Goal: Information Seeking & Learning: Learn about a topic

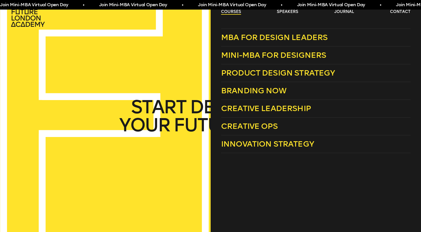
click at [227, 11] on link "courses" at bounding box center [231, 12] width 20 height 6
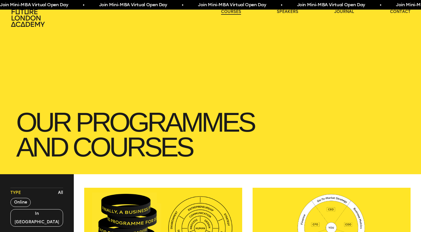
click at [227, 11] on link "courses" at bounding box center [231, 12] width 20 height 6
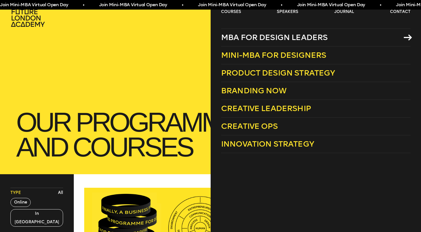
click at [259, 40] on span "MBA for Design Leaders" at bounding box center [274, 37] width 107 height 9
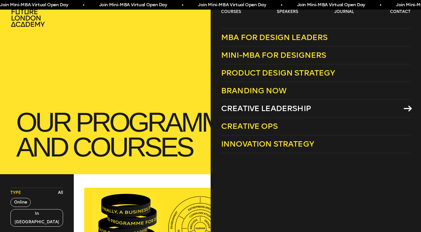
click at [259, 106] on span "Creative Leadership" at bounding box center [266, 108] width 90 height 9
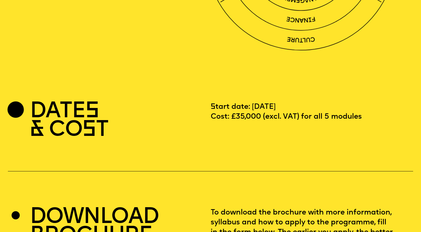
scroll to position [1455, 0]
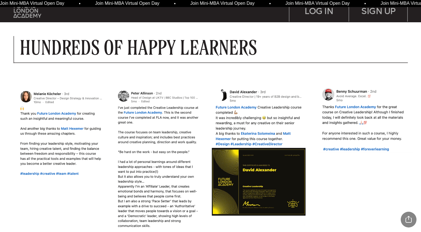
scroll to position [438, 0]
